Goal: Find specific fact: Find contact information

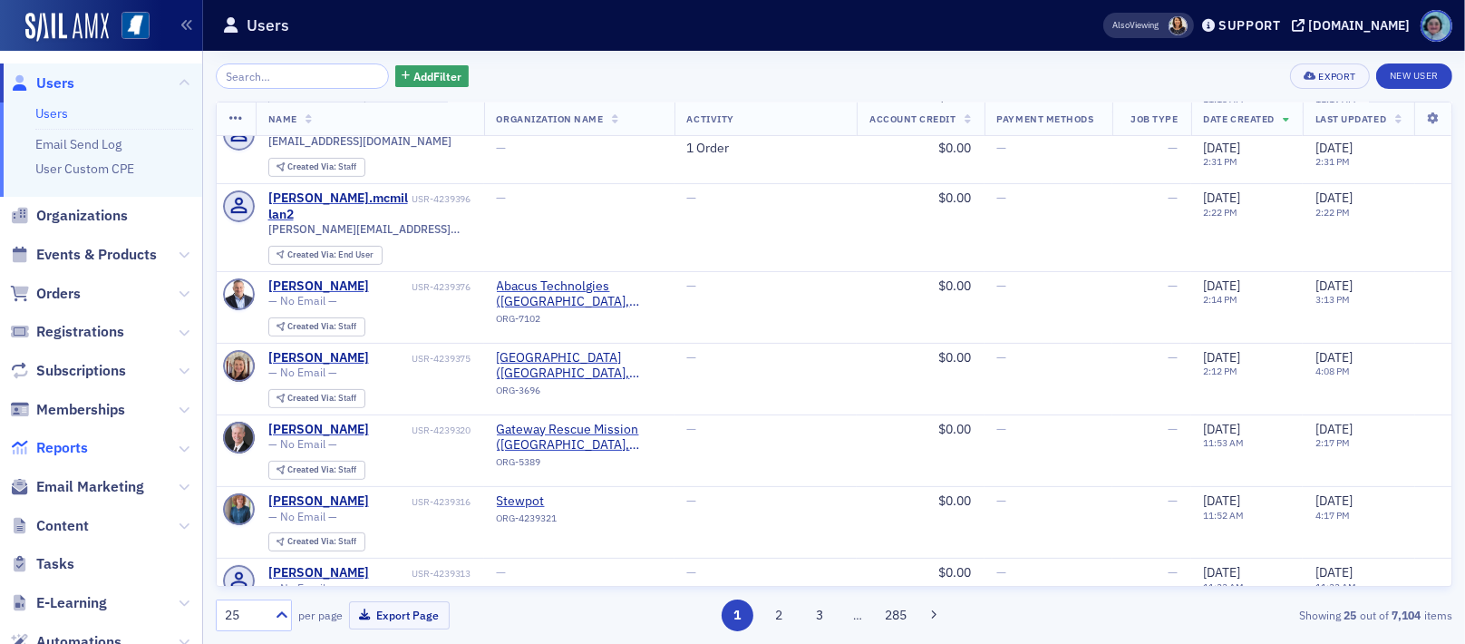
click at [77, 452] on span "Reports" at bounding box center [62, 448] width 52 height 20
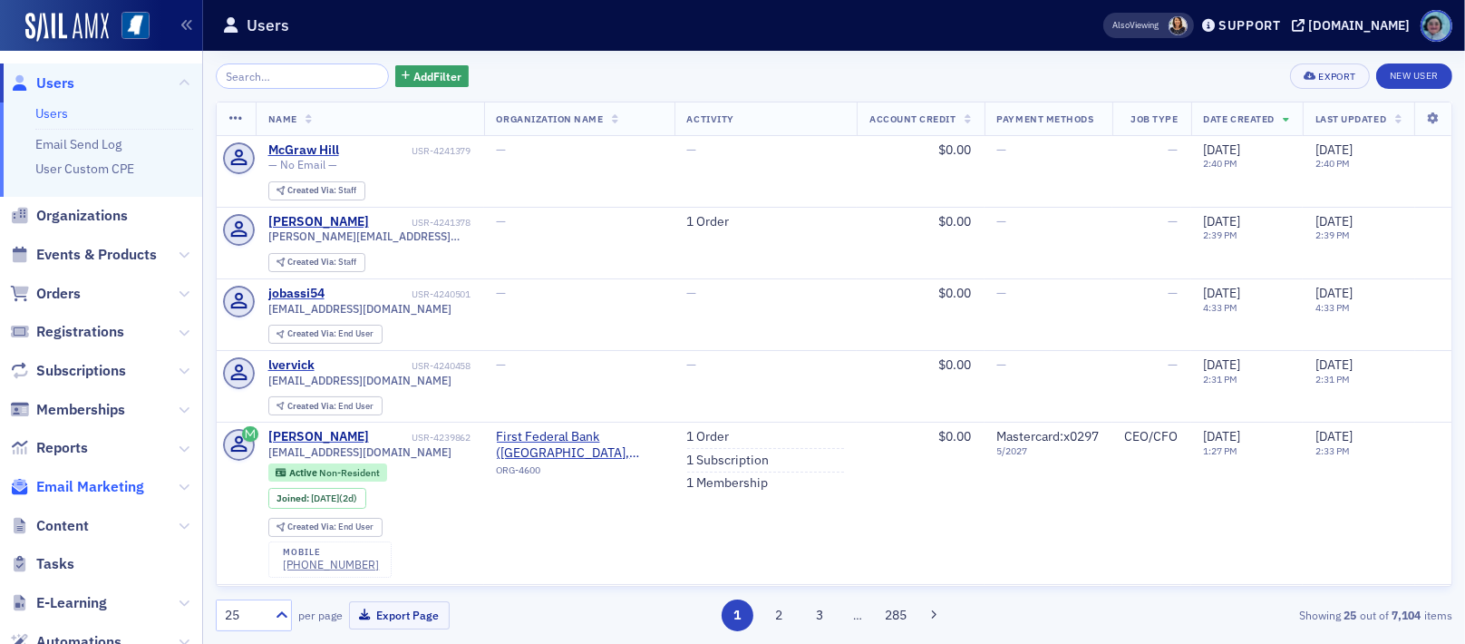
click at [112, 486] on span "Email Marketing" at bounding box center [90, 487] width 108 height 20
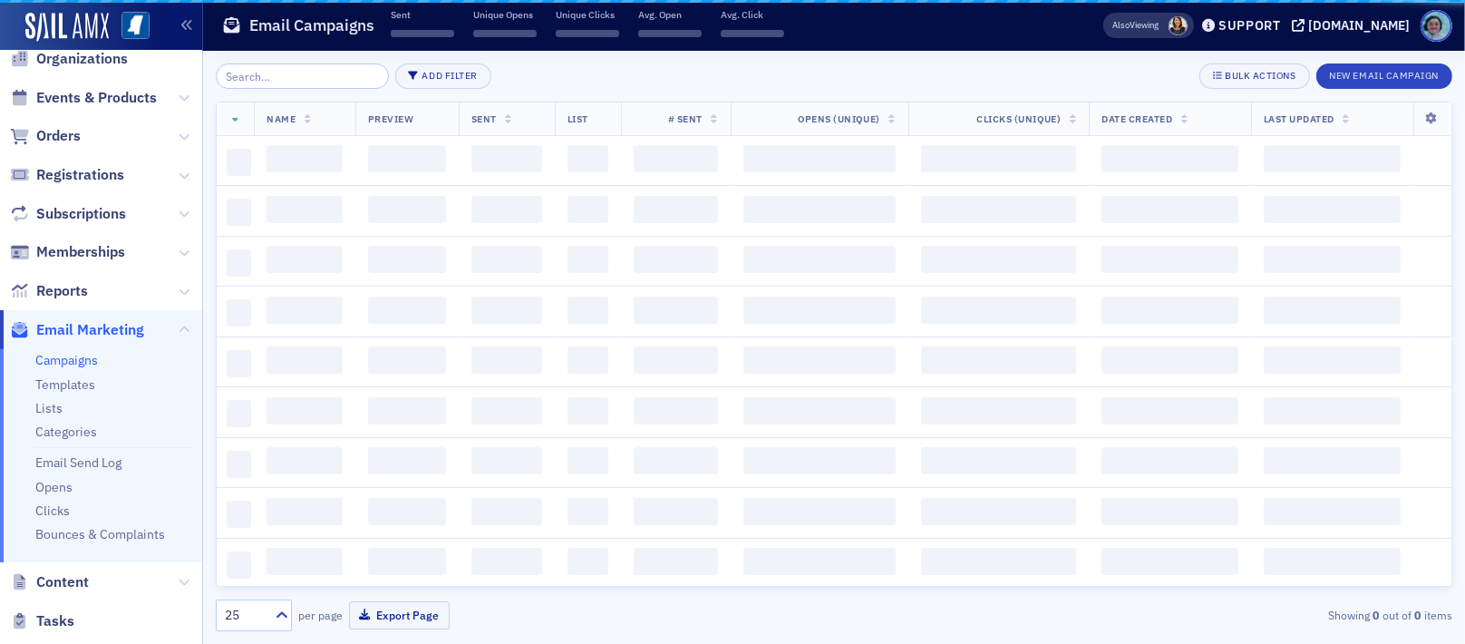
scroll to position [181, 0]
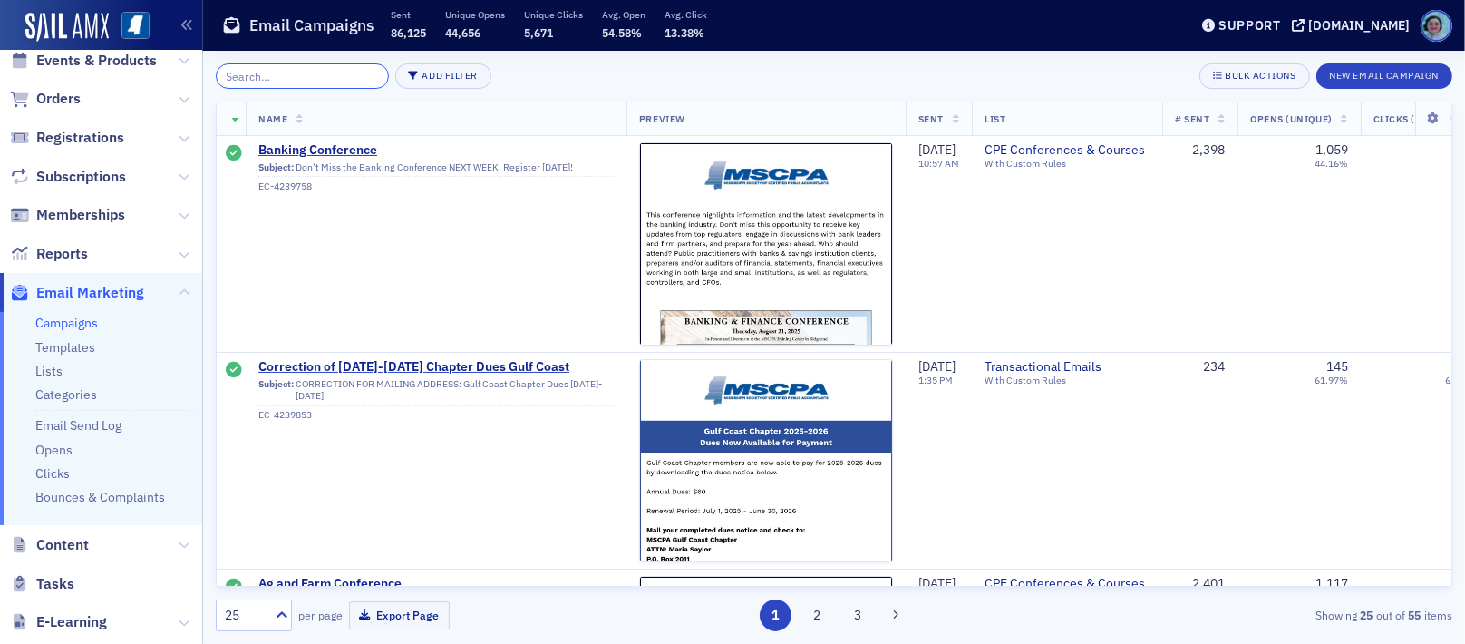
scroll to position [93, 0]
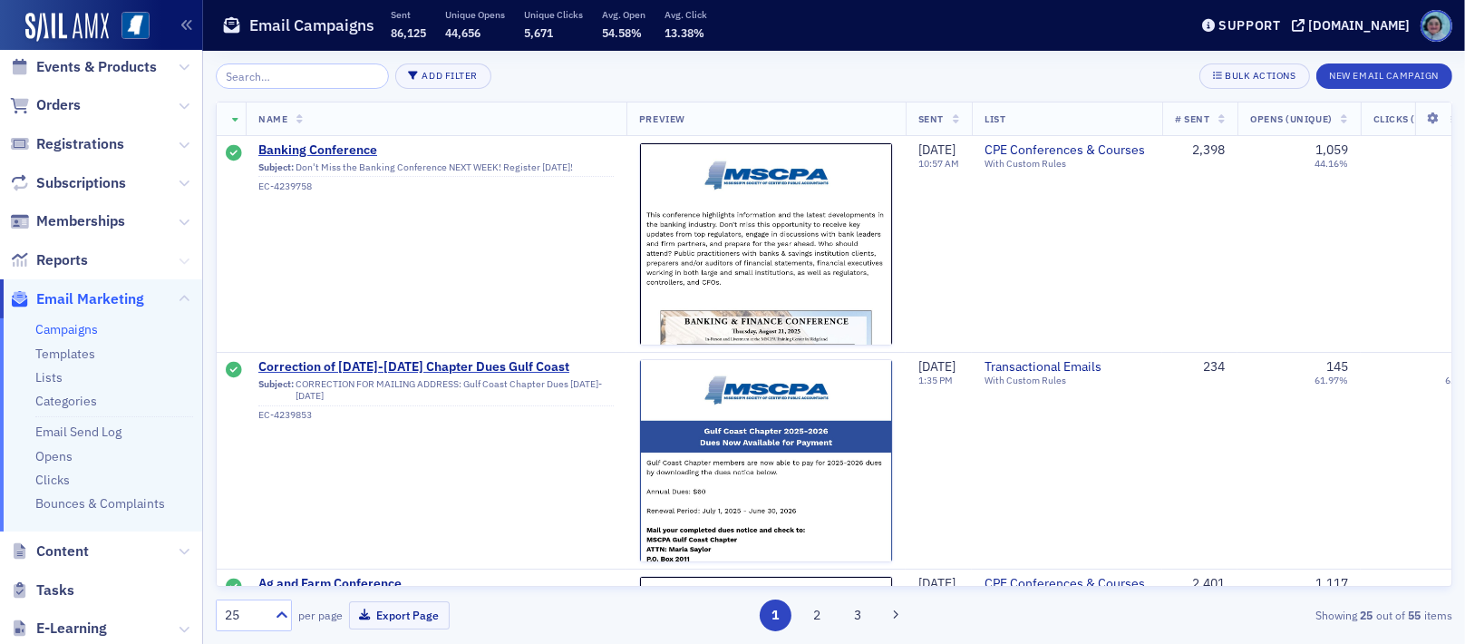
click at [179, 261] on icon at bounding box center [184, 261] width 11 height 11
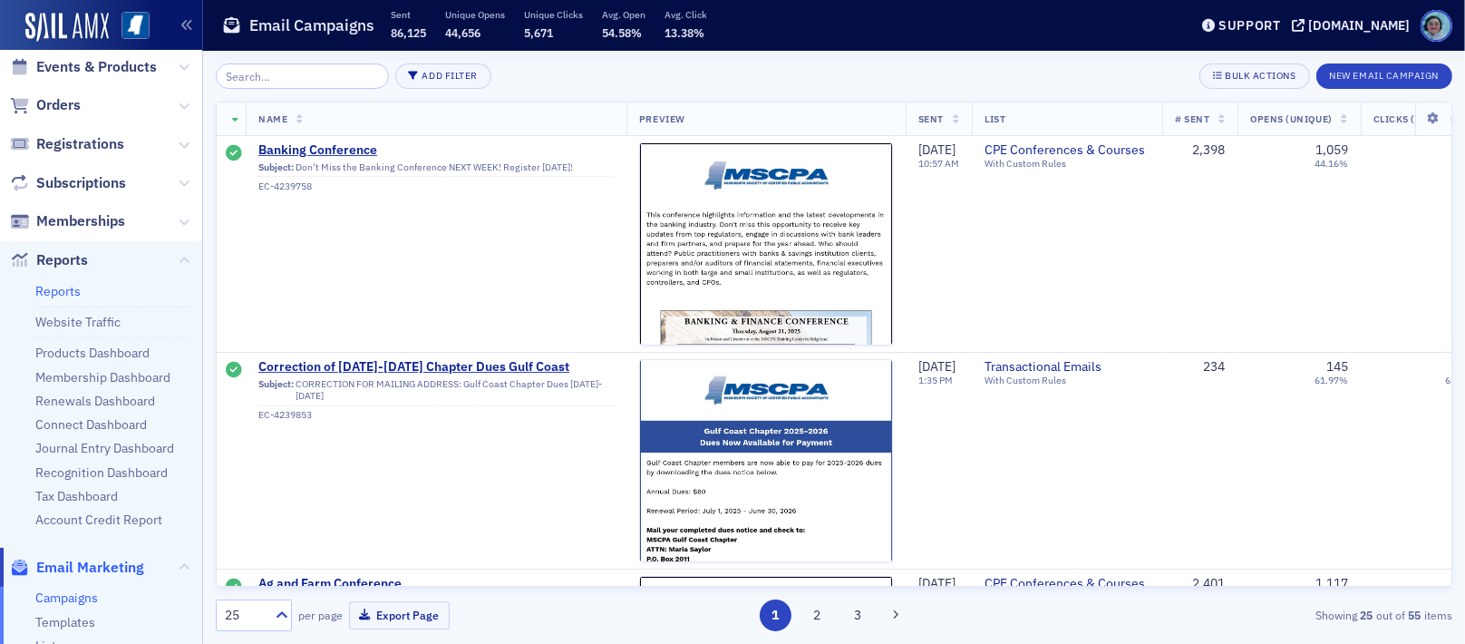
click at [72, 290] on link "Reports" at bounding box center [57, 291] width 45 height 16
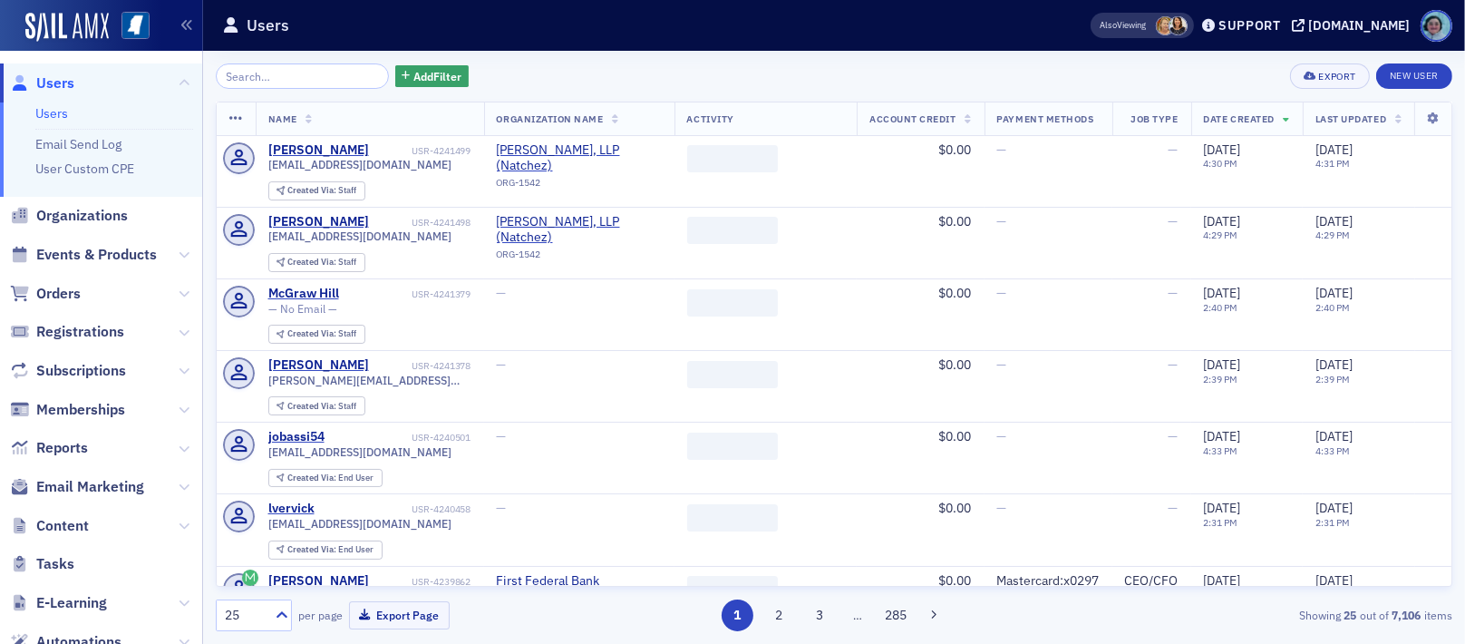
click at [252, 75] on input "search" at bounding box center [302, 75] width 173 height 25
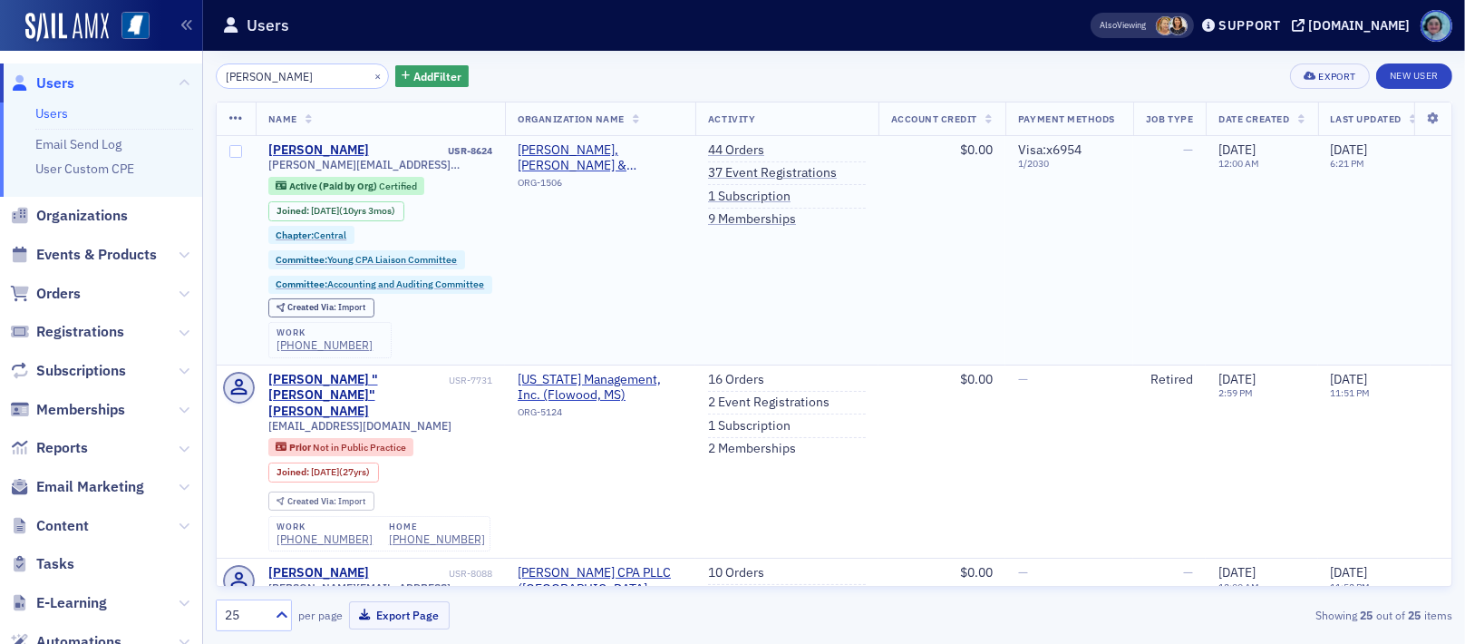
type input "[PERSON_NAME]"
click at [326, 139] on td "[PERSON_NAME] USR-8624 [PERSON_NAME][EMAIL_ADDRESS][PERSON_NAME][DOMAIN_NAME] A…" at bounding box center [381, 250] width 250 height 229
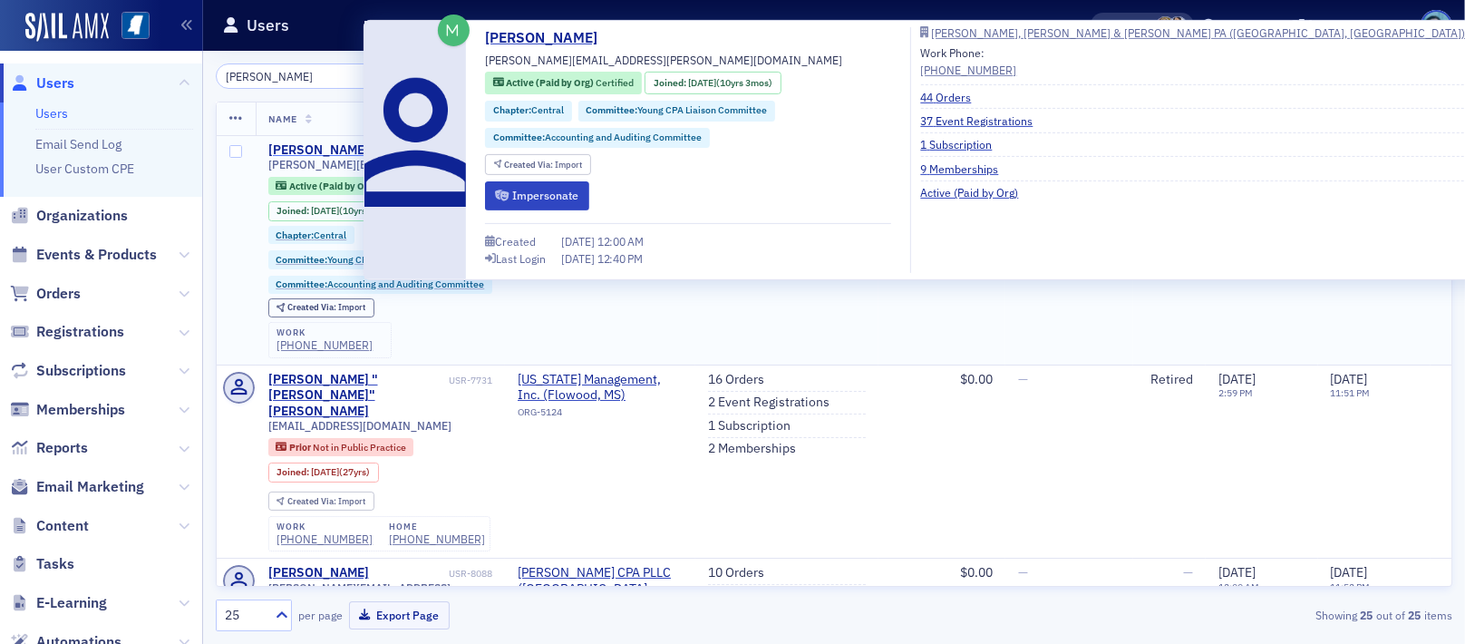
click at [327, 142] on div "[PERSON_NAME]" at bounding box center [318, 150] width 101 height 16
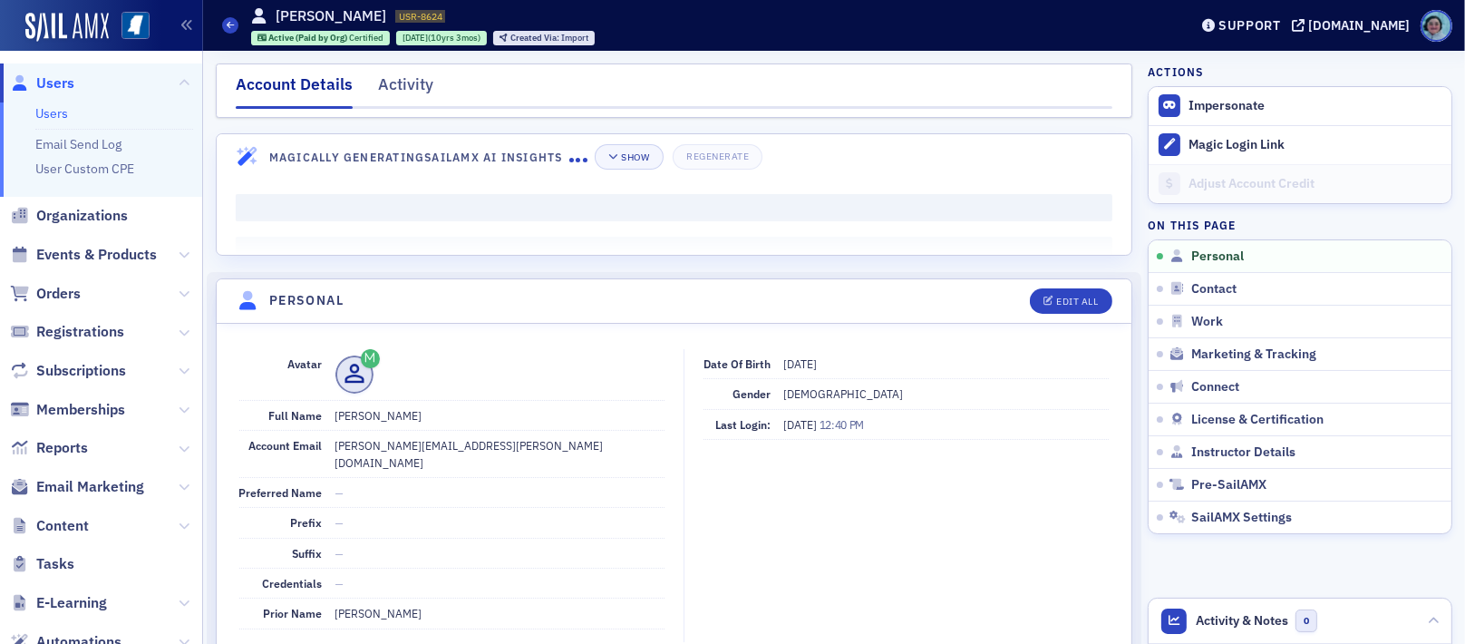
click at [419, 449] on dd "[PERSON_NAME][EMAIL_ADDRESS][PERSON_NAME][DOMAIN_NAME]" at bounding box center [500, 454] width 329 height 46
copy dd "[PERSON_NAME][EMAIL_ADDRESS][PERSON_NAME][DOMAIN_NAME]"
